Goal: Task Accomplishment & Management: Use online tool/utility

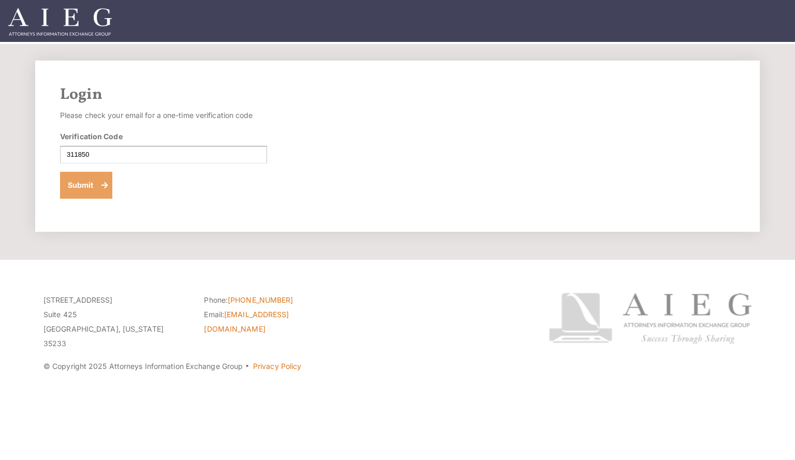
type input "311850"
click at [91, 187] on button "Submit" at bounding box center [86, 185] width 52 height 27
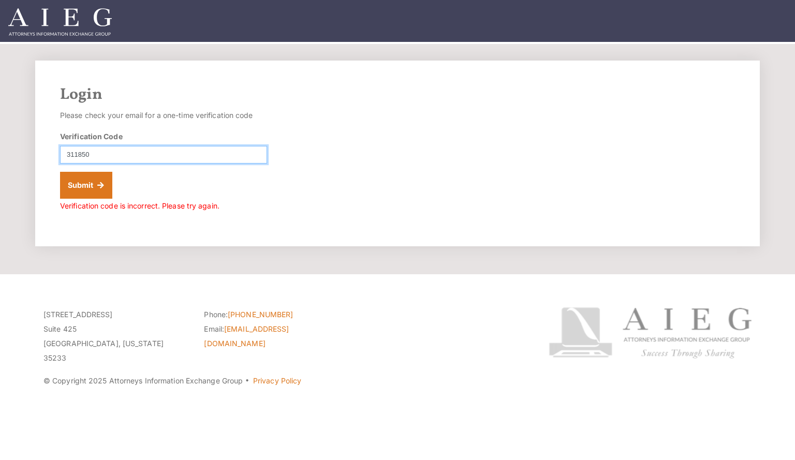
click at [85, 156] on input "311850" at bounding box center [163, 155] width 207 height 18
type input "311580"
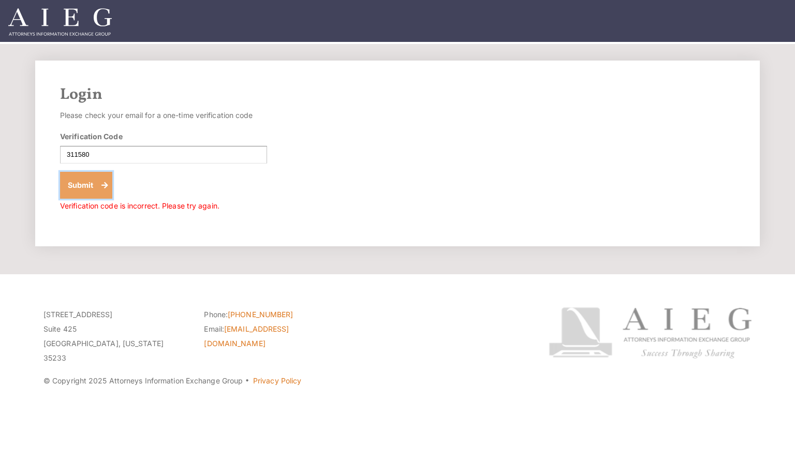
click at [83, 188] on button "Submit" at bounding box center [86, 185] width 52 height 27
